Goal: Find specific page/section: Find specific page/section

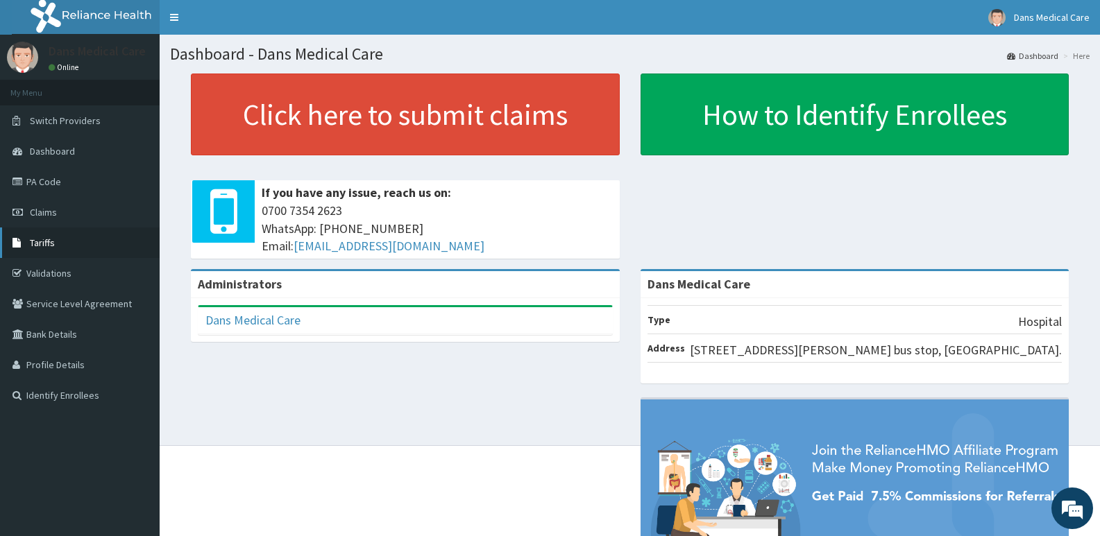
click at [83, 237] on link "Tariffs" at bounding box center [80, 243] width 160 height 31
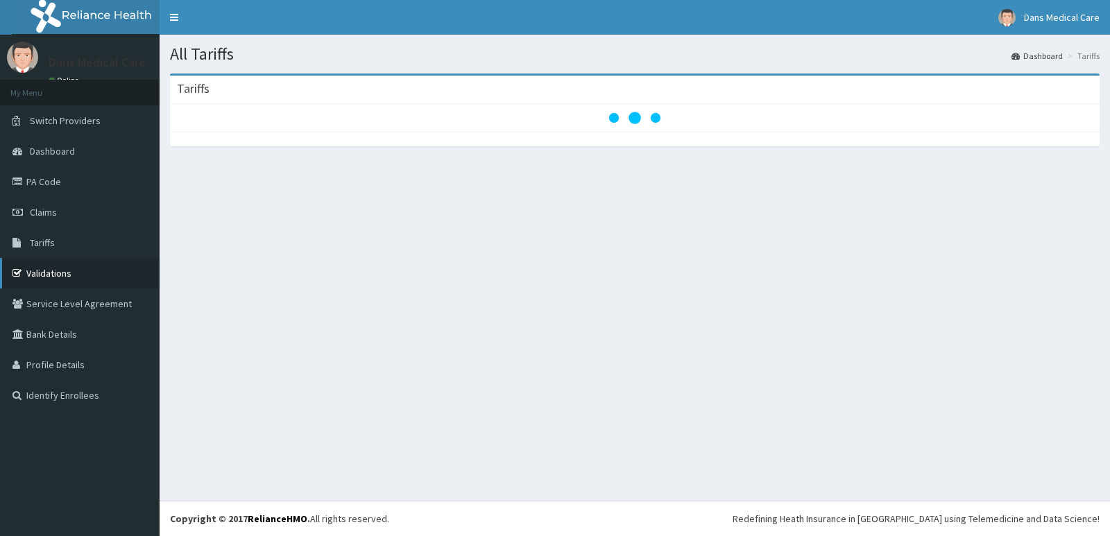
click at [68, 275] on link "Validations" at bounding box center [80, 273] width 160 height 31
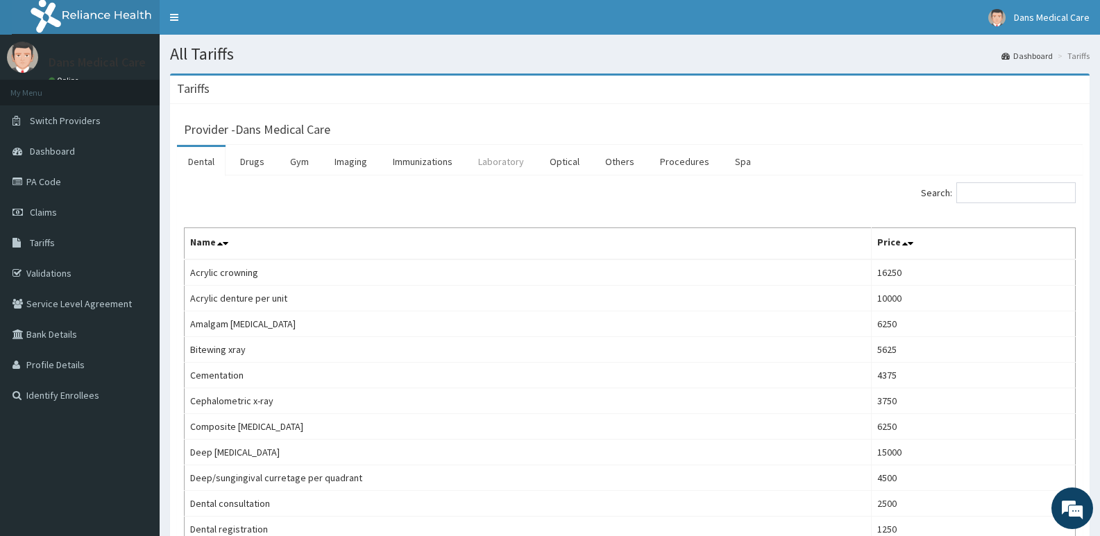
click at [504, 173] on link "Laboratory" at bounding box center [501, 161] width 68 height 29
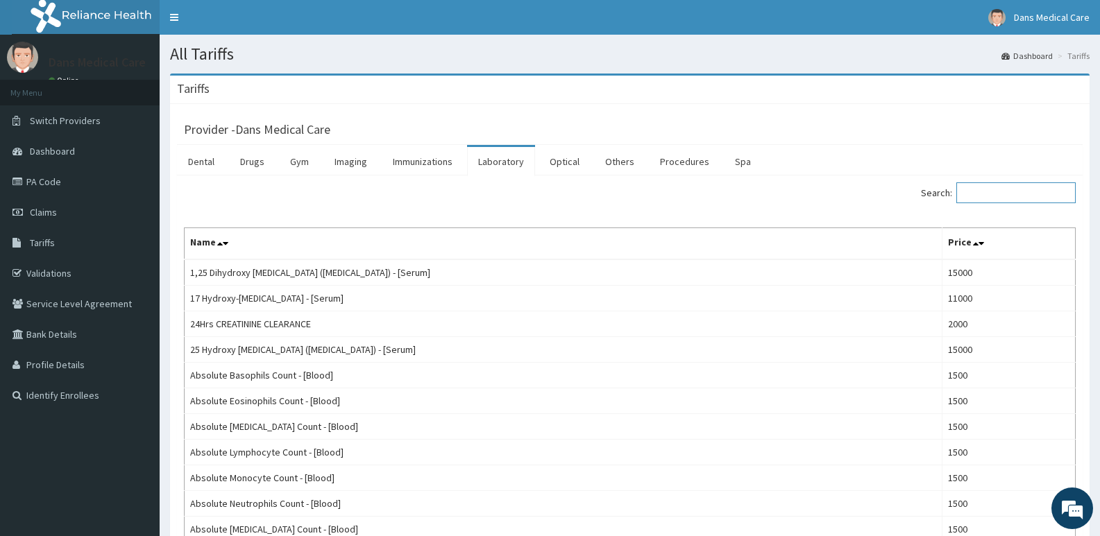
click at [992, 186] on input "Search:" at bounding box center [1015, 193] width 119 height 21
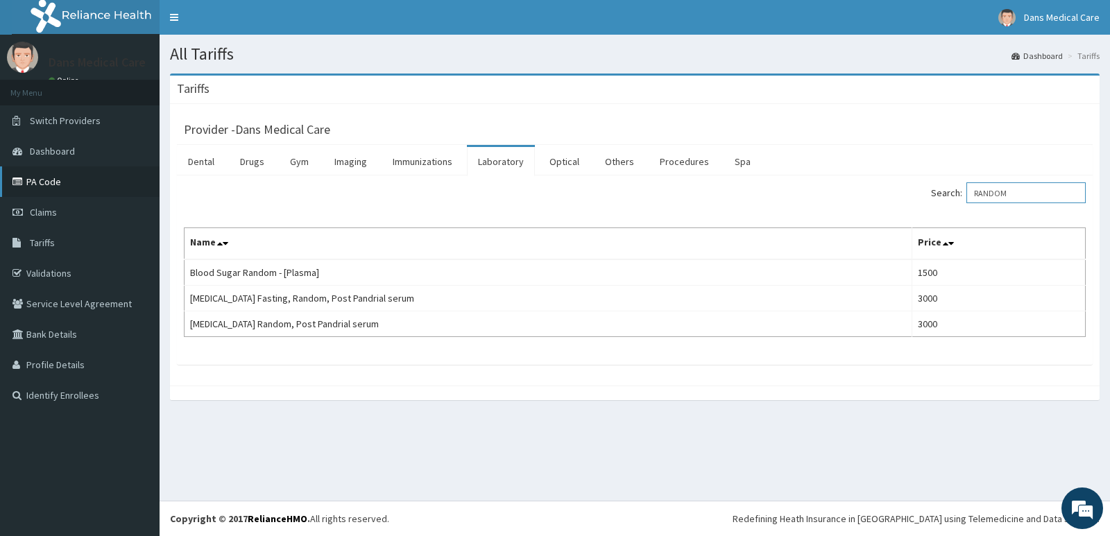
type input "RANDOM"
click at [60, 168] on link "PA Code" at bounding box center [80, 182] width 160 height 31
